Goal: Task Accomplishment & Management: Manage account settings

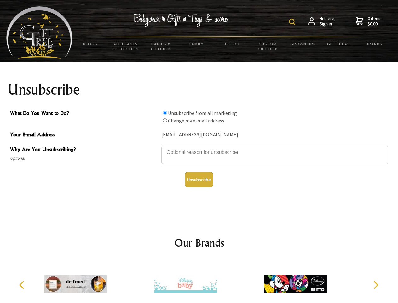
click at [293, 22] on img at bounding box center [292, 22] width 6 height 6
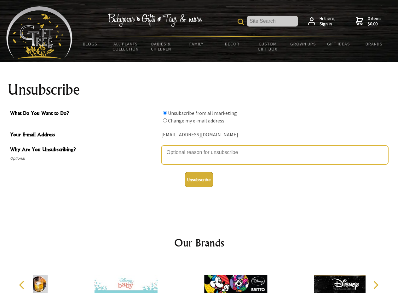
click at [199, 148] on textarea "Why Are You Unsubscribing?" at bounding box center [275, 154] width 227 height 19
click at [165, 113] on input "What Do You Want to Do?" at bounding box center [165, 113] width 4 height 4
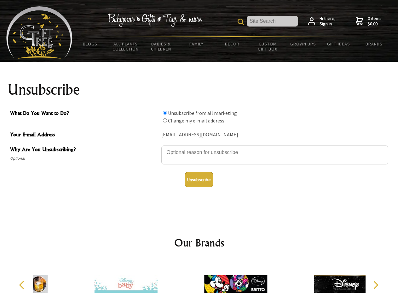
click at [165, 120] on input "What Do You Want to Do?" at bounding box center [165, 120] width 4 height 4
click at [199, 180] on button "Unsubscribe" at bounding box center [199, 179] width 28 height 15
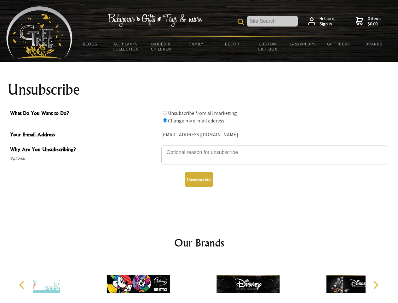
radio input "true"
click at [199, 281] on div at bounding box center [248, 284] width 110 height 49
click at [23, 285] on icon "Previous" at bounding box center [22, 285] width 8 height 8
click at [376, 285] on icon "Next" at bounding box center [376, 285] width 8 height 8
